Goal: Information Seeking & Learning: Check status

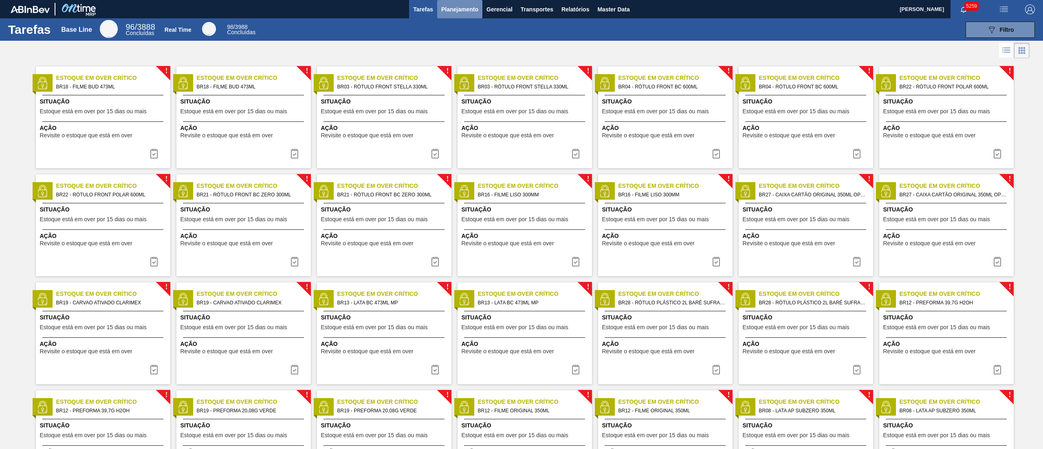
click at [451, 4] on span "Planejamento" at bounding box center [459, 9] width 37 height 10
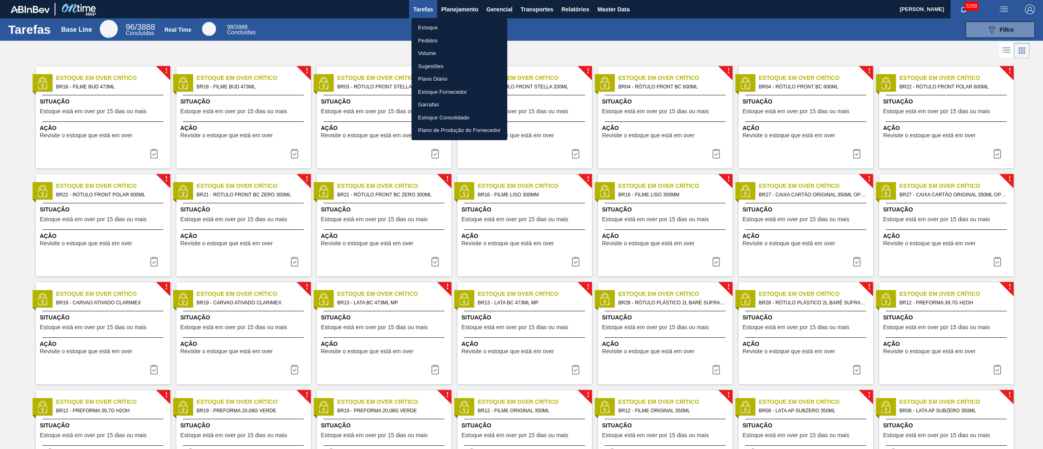
click at [444, 34] on li "Pedidos" at bounding box center [459, 40] width 96 height 13
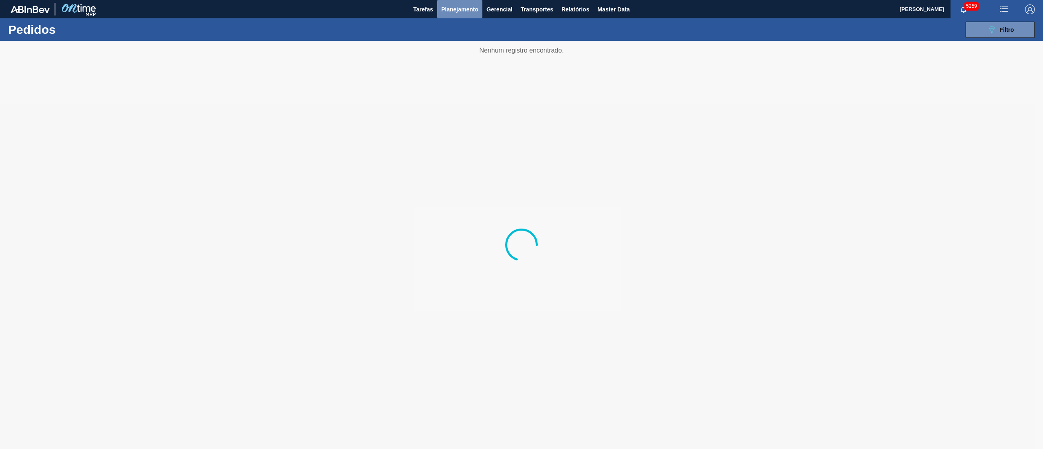
click at [457, 7] on span "Planejamento" at bounding box center [459, 9] width 37 height 10
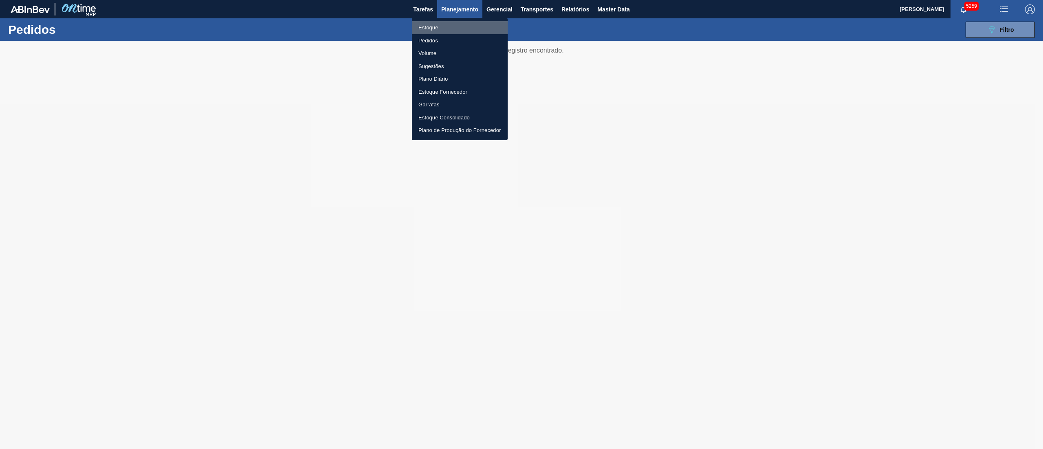
click at [453, 26] on li "Estoque" at bounding box center [460, 27] width 96 height 13
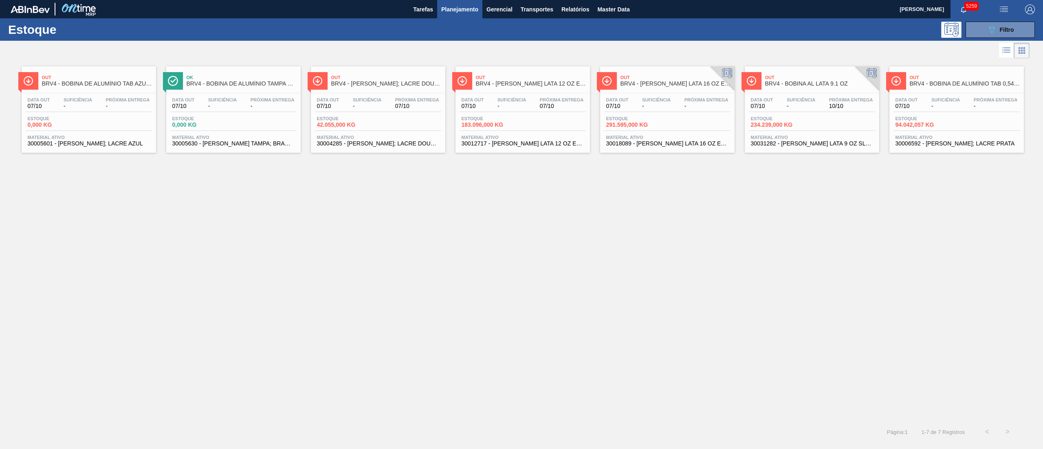
click at [521, 128] on span "94.042,057 KG" at bounding box center [923, 125] width 57 height 6
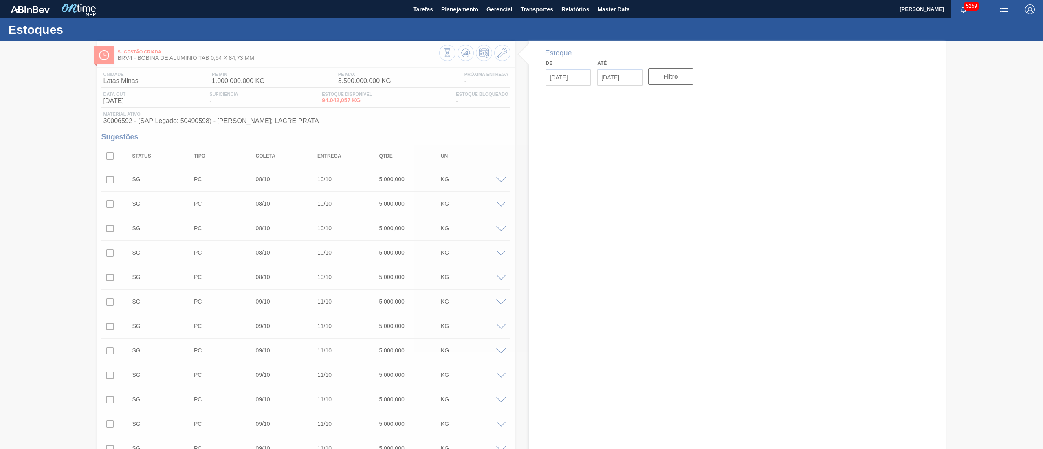
type input "[DATE]"
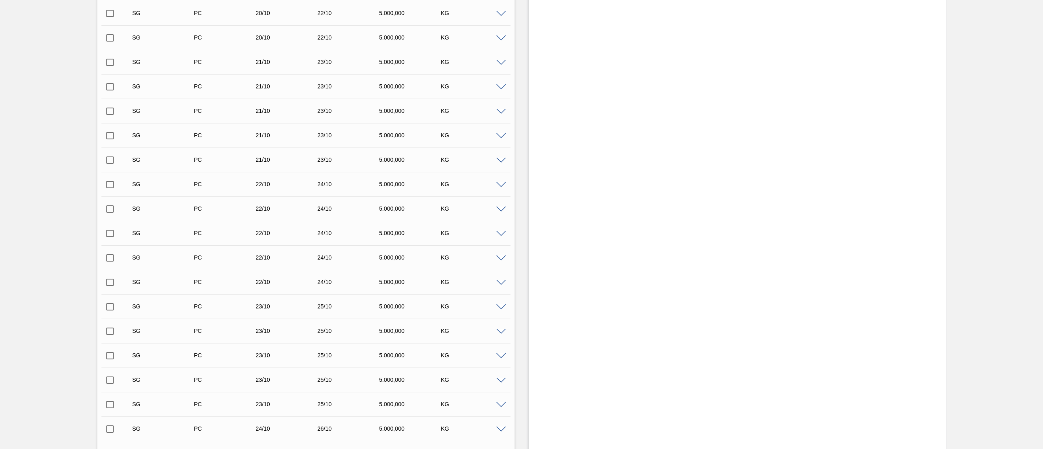
scroll to position [1710, 0]
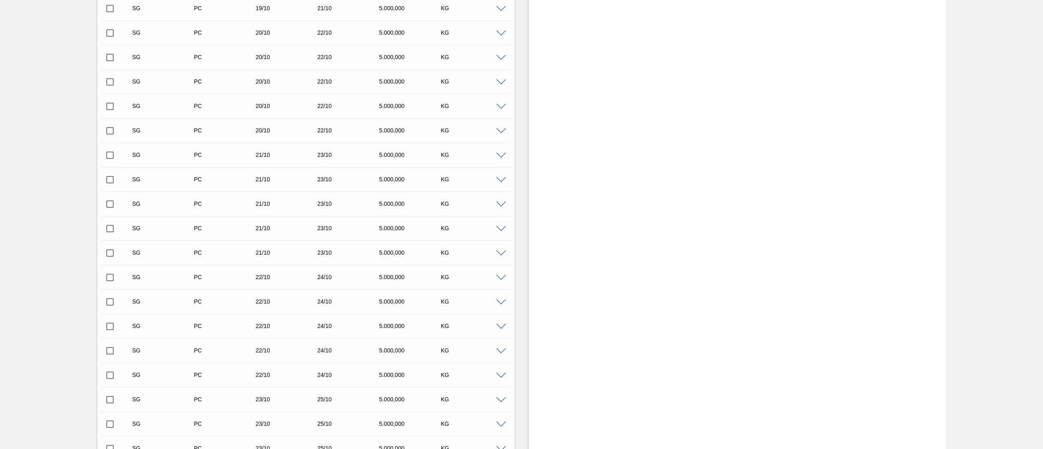
click at [102, 32] on input "checkbox" at bounding box center [109, 32] width 17 height 17
checkbox input "true"
click at [106, 66] on input "checkbox" at bounding box center [109, 57] width 17 height 17
checkbox input "true"
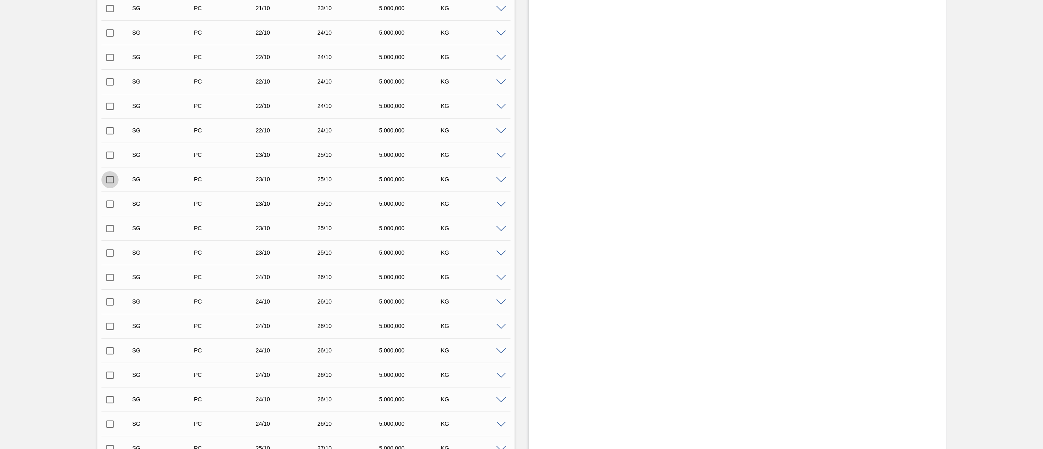
click at [113, 184] on input "checkbox" at bounding box center [109, 179] width 17 height 17
checkbox input "true"
click at [108, 156] on input "checkbox" at bounding box center [109, 155] width 17 height 17
checkbox input "true"
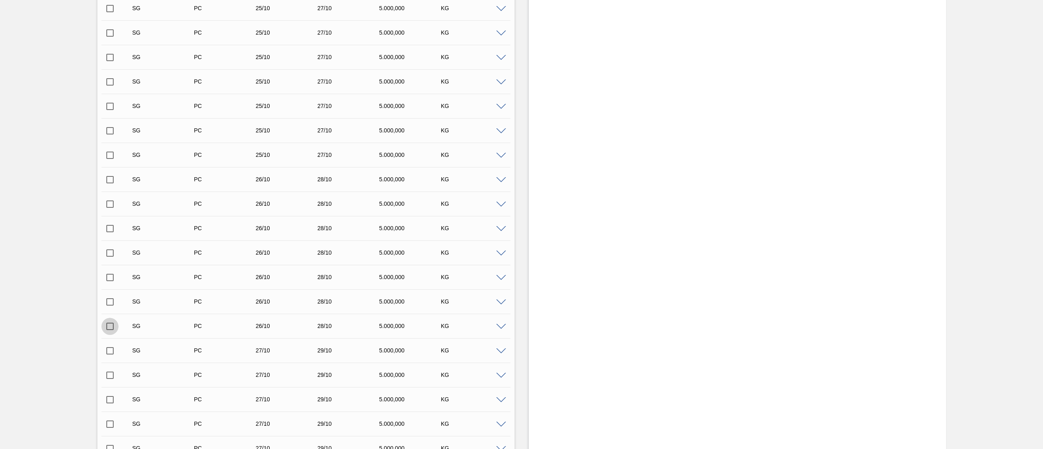
click at [108, 224] on input "checkbox" at bounding box center [109, 326] width 17 height 17
checkbox input "false"
click at [110, 224] on input "checkbox" at bounding box center [109, 350] width 17 height 17
checkbox input "true"
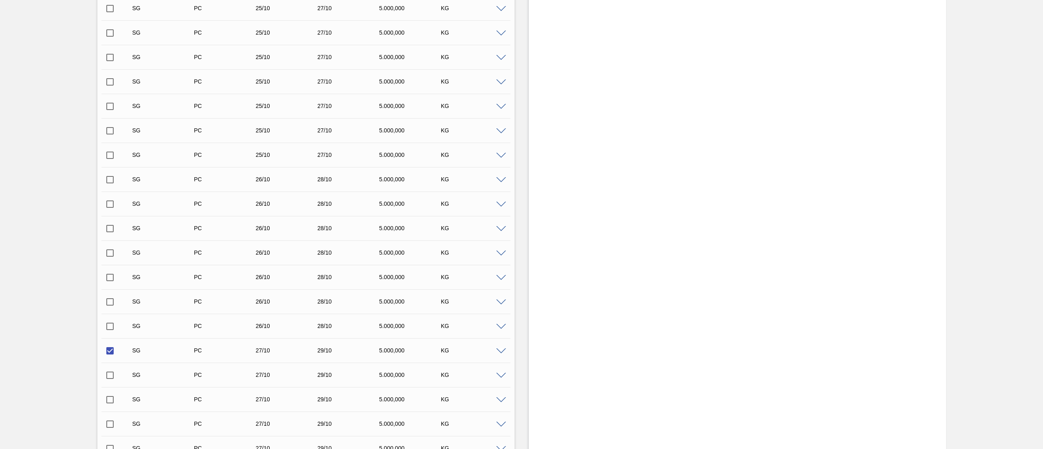
click at [106, 224] on input "checkbox" at bounding box center [109, 375] width 17 height 17
checkbox input "true"
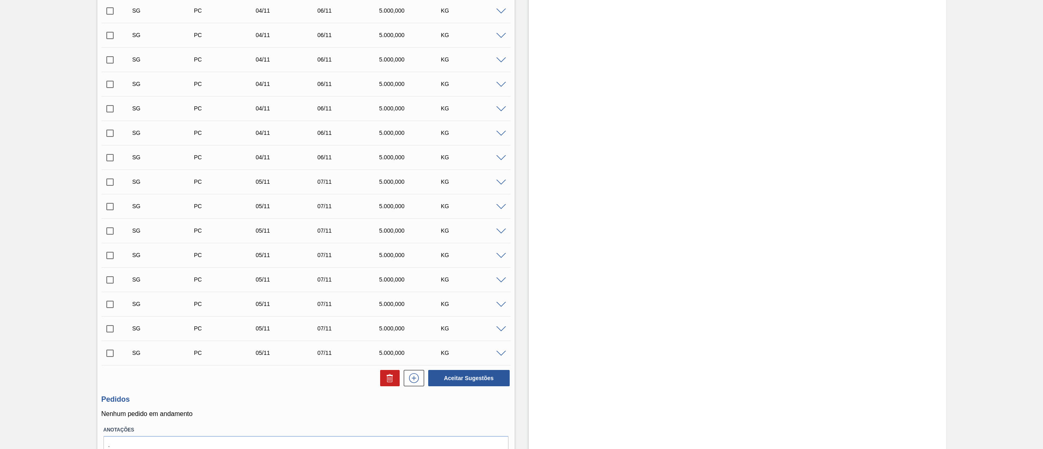
scroll to position [4291, 0]
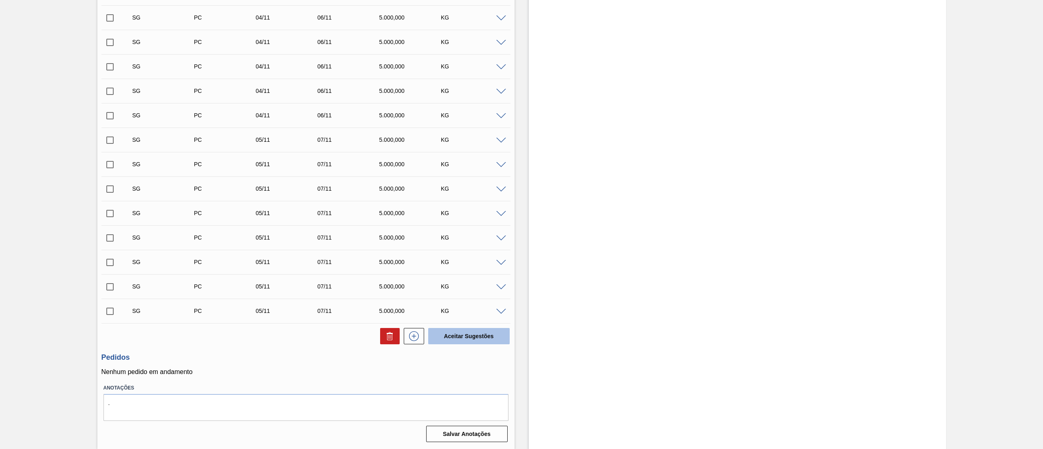
click at [470, 224] on button "Aceitar Sugestões" at bounding box center [468, 336] width 81 height 16
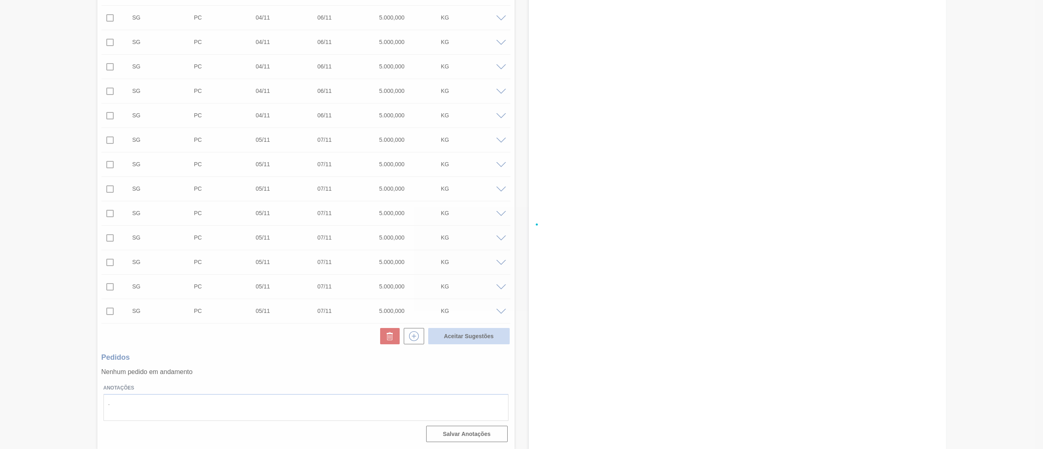
checkbox input "false"
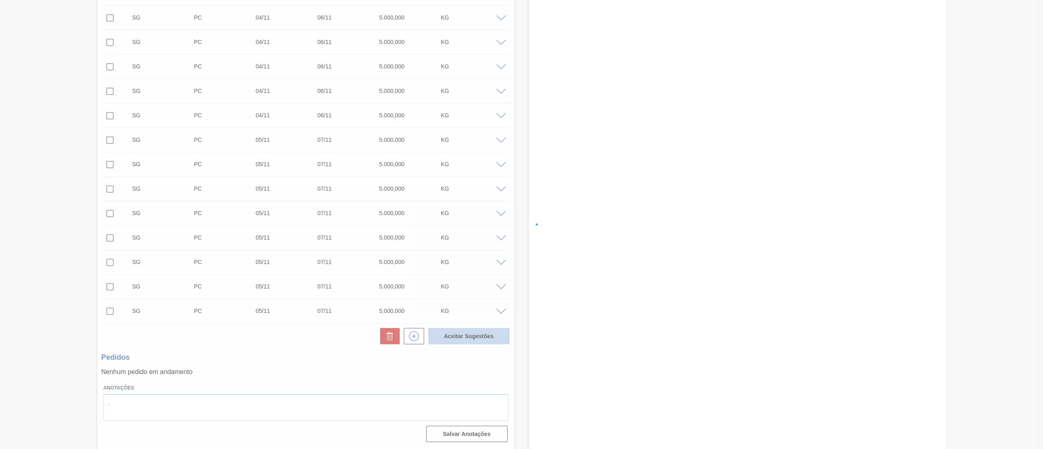
checkbox input "false"
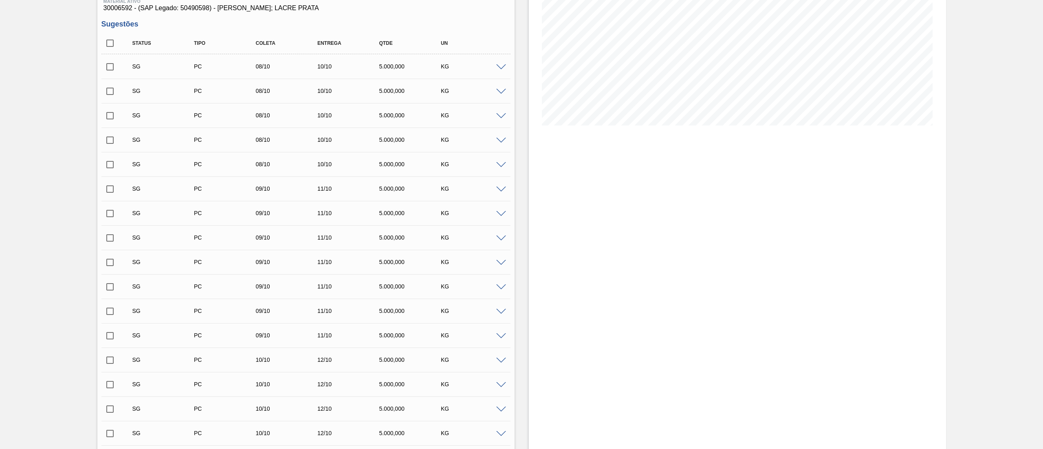
scroll to position [0, 0]
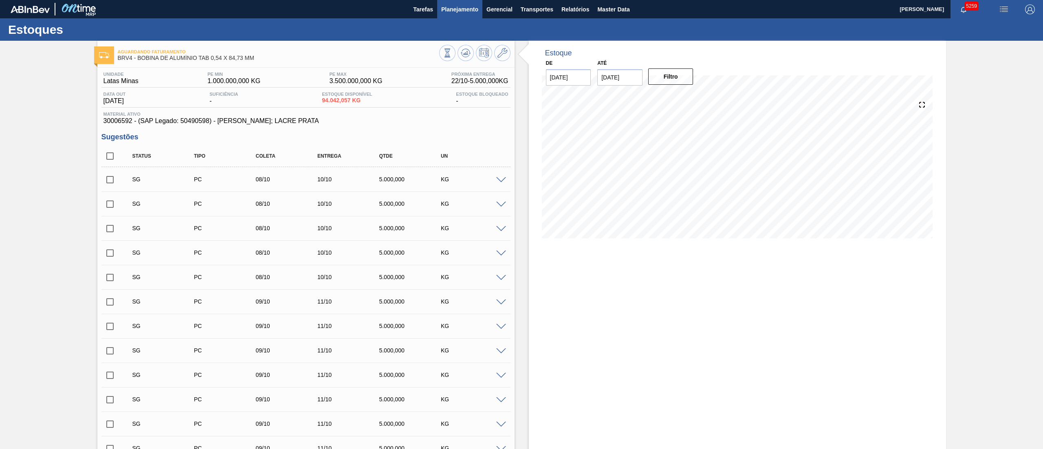
click at [449, 11] on span "Planejamento" at bounding box center [459, 9] width 37 height 10
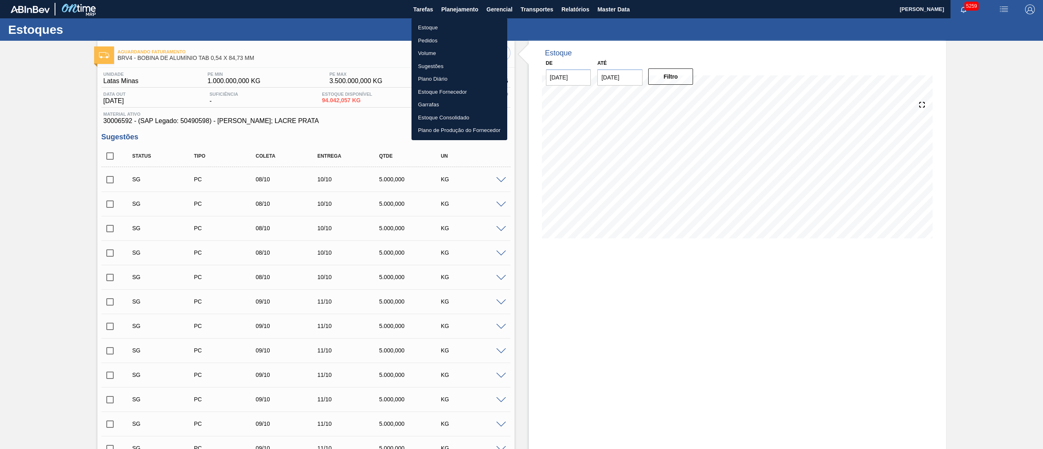
click at [430, 24] on li "Estoque" at bounding box center [459, 27] width 96 height 13
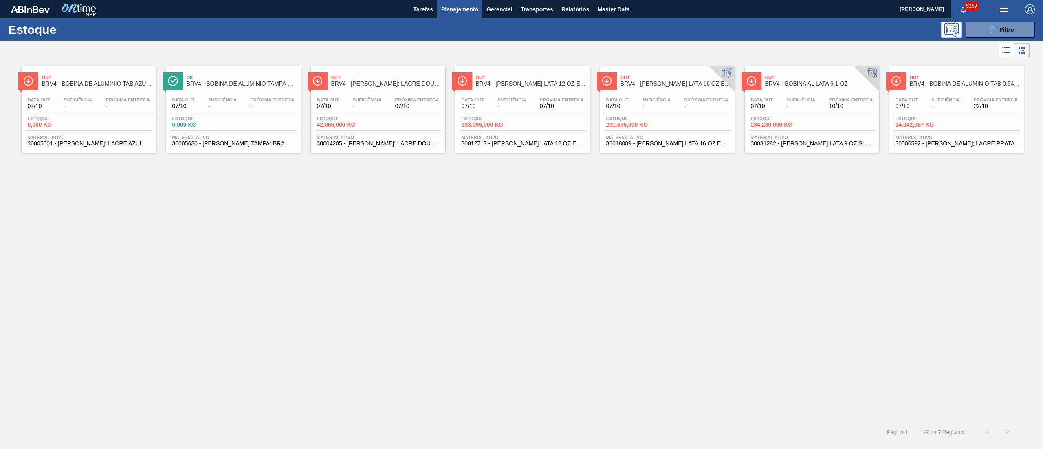
click at [521, 94] on div "Data [DATE] Suficiência - Próxima Entrega - [GEOGRAPHIC_DATA] 291.595,000 KG Ma…" at bounding box center [667, 120] width 134 height 55
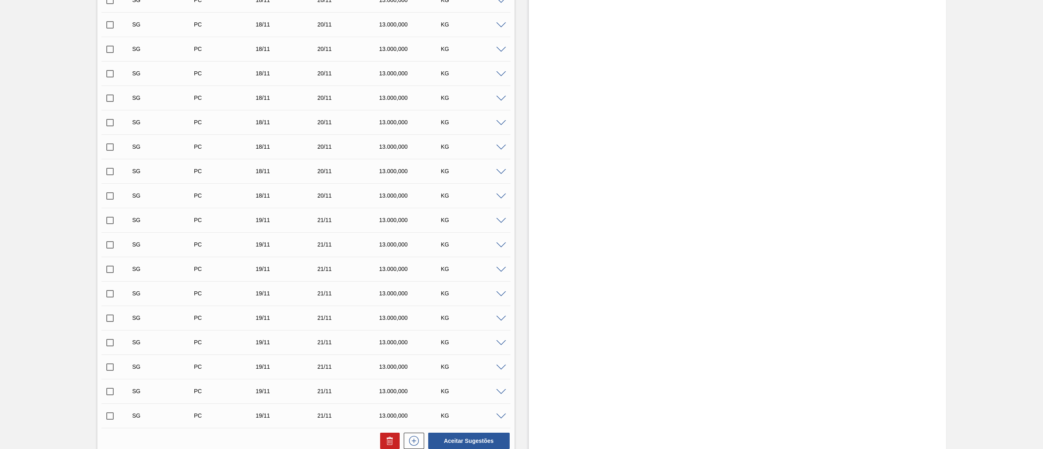
scroll to position [9300, 0]
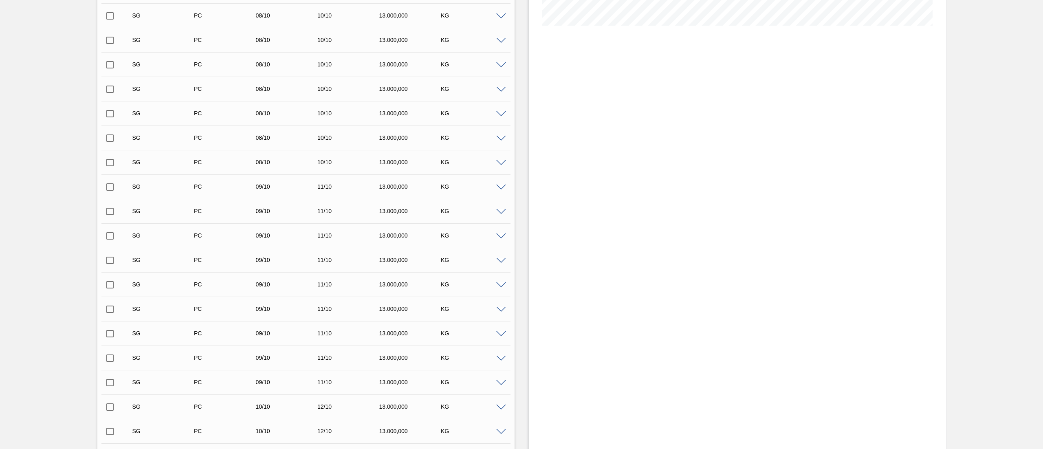
scroll to position [0, 0]
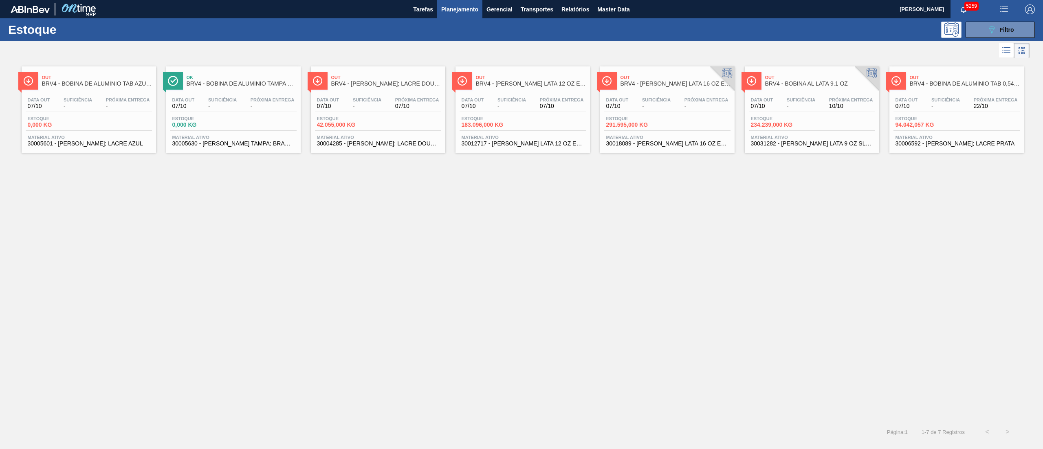
click at [521, 108] on span "-" at bounding box center [800, 106] width 29 height 6
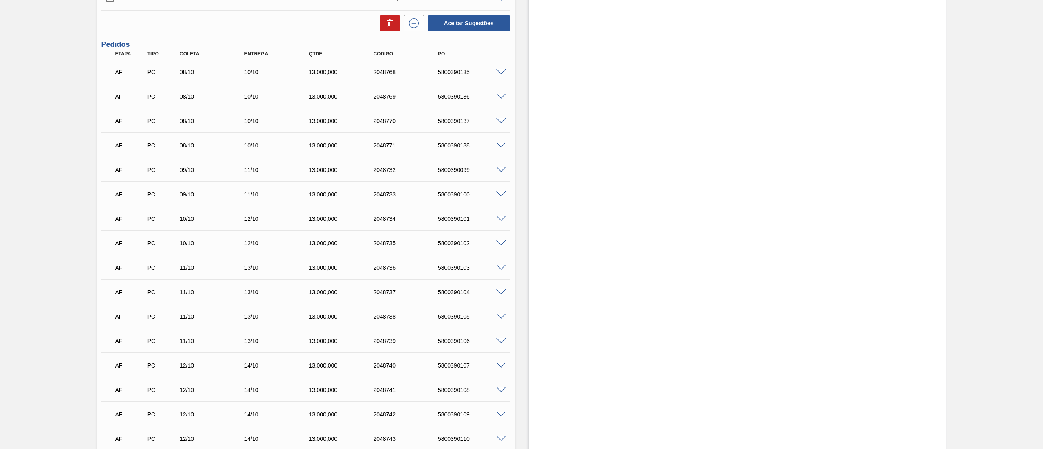
scroll to position [7720, 0]
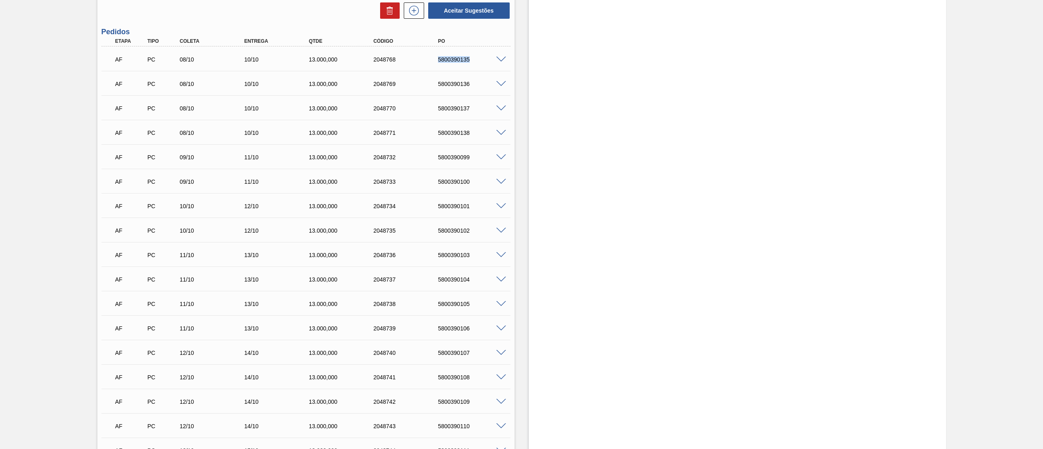
drag, startPoint x: 431, startPoint y: 59, endPoint x: 470, endPoint y: 59, distance: 39.1
click at [470, 59] on div "AF PC 08/10 10/10 13.000,000 2048768 5800390135" at bounding box center [303, 58] width 387 height 16
copy div "5800390135"
